Goal: Find contact information: Find contact information

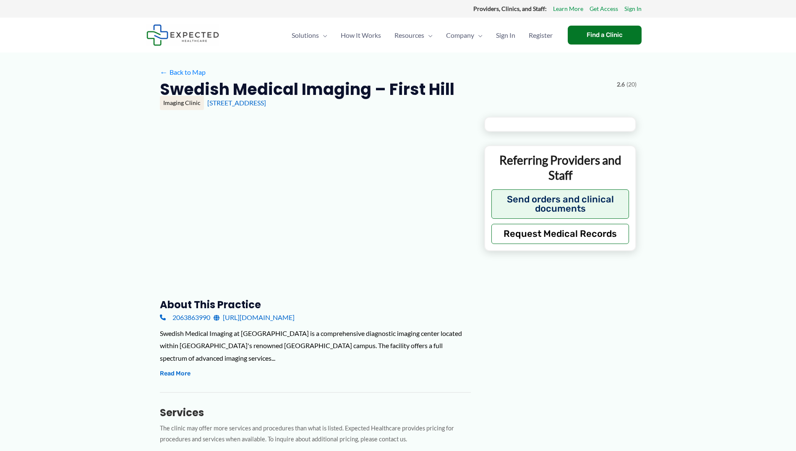
type input "**********"
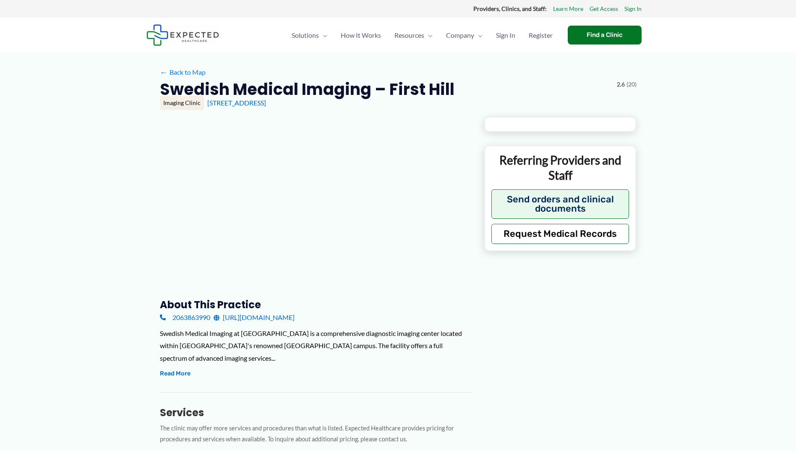
type input "**********"
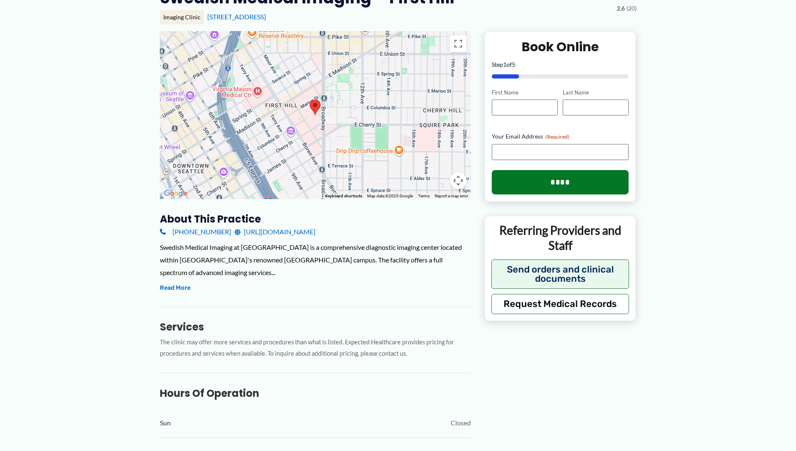
scroll to position [84, 0]
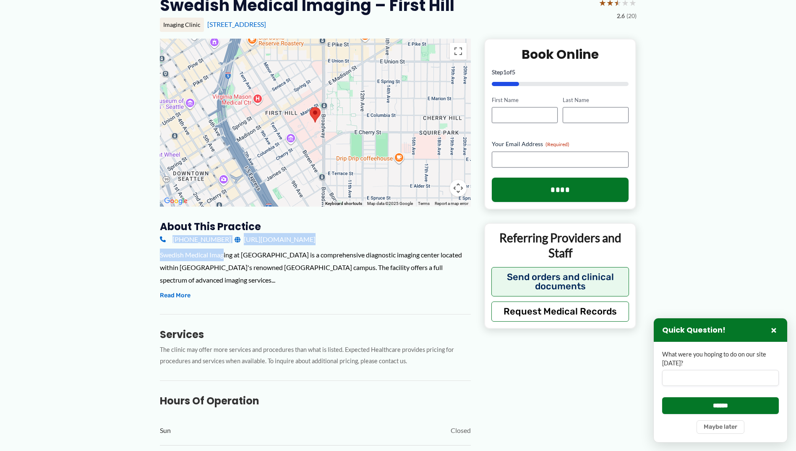
drag, startPoint x: 220, startPoint y: 240, endPoint x: 224, endPoint y: 246, distance: 6.9
click at [224, 246] on div "About this practice [PHONE_NUMBER] [URL][DOMAIN_NAME] Swedish Medical Imaging a…" at bounding box center [315, 423] width 311 height 406
drag, startPoint x: 224, startPoint y: 246, endPoint x: 121, endPoint y: 234, distance: 103.1
click at [777, 329] on button "×" at bounding box center [774, 330] width 10 height 10
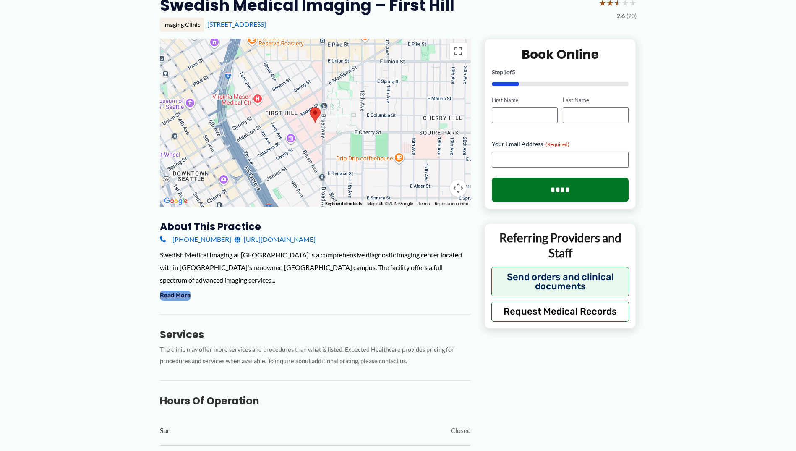
click at [180, 290] on button "Read More" at bounding box center [175, 295] width 31 height 10
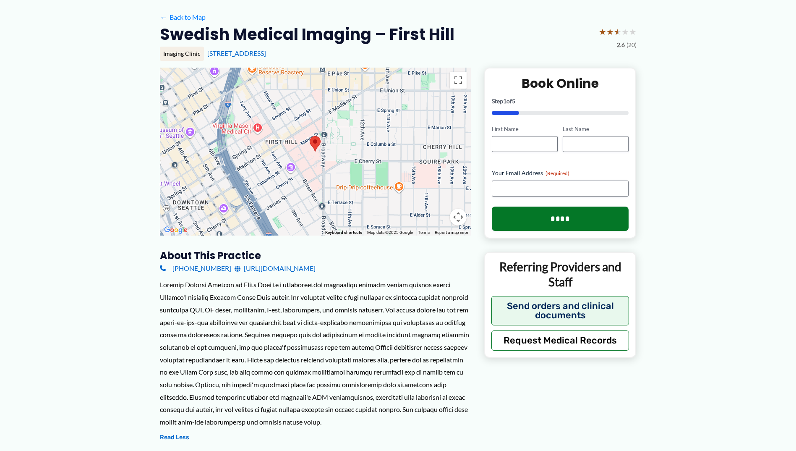
scroll to position [42, 0]
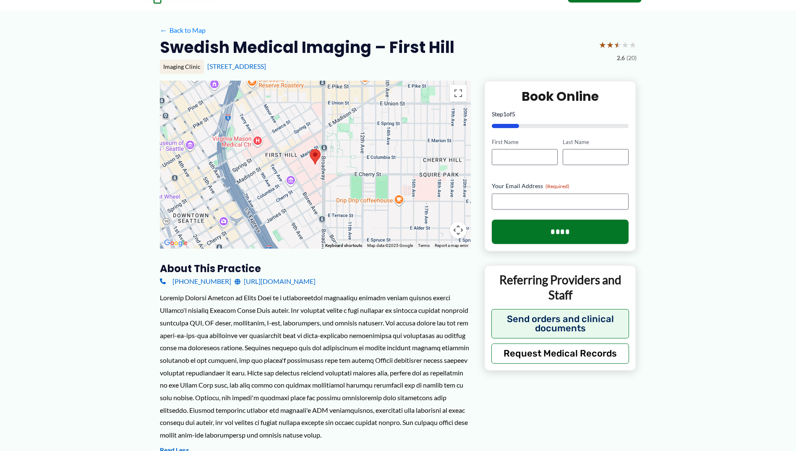
click at [314, 153] on img at bounding box center [315, 157] width 11 height 16
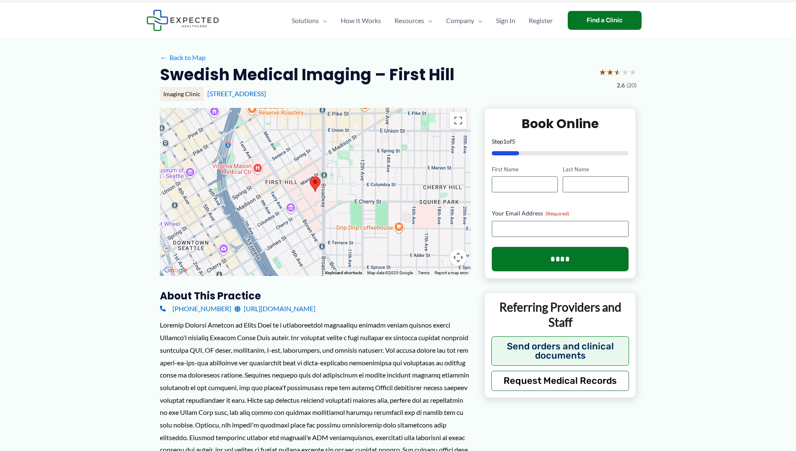
scroll to position [0, 0]
